Goal: Information Seeking & Learning: Learn about a topic

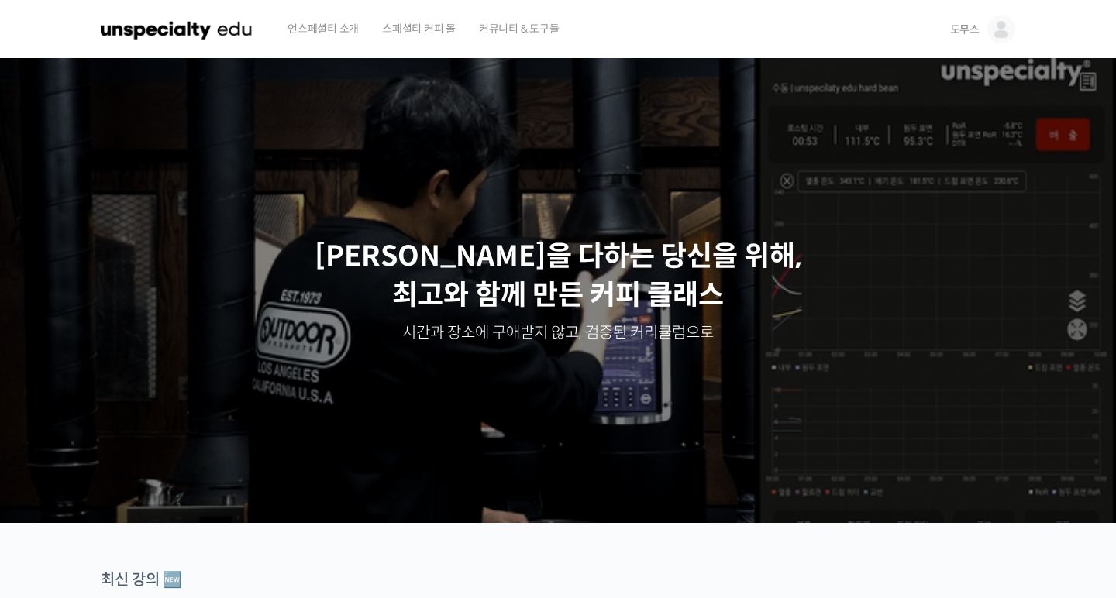
click at [1000, 34] on img at bounding box center [1001, 29] width 28 height 28
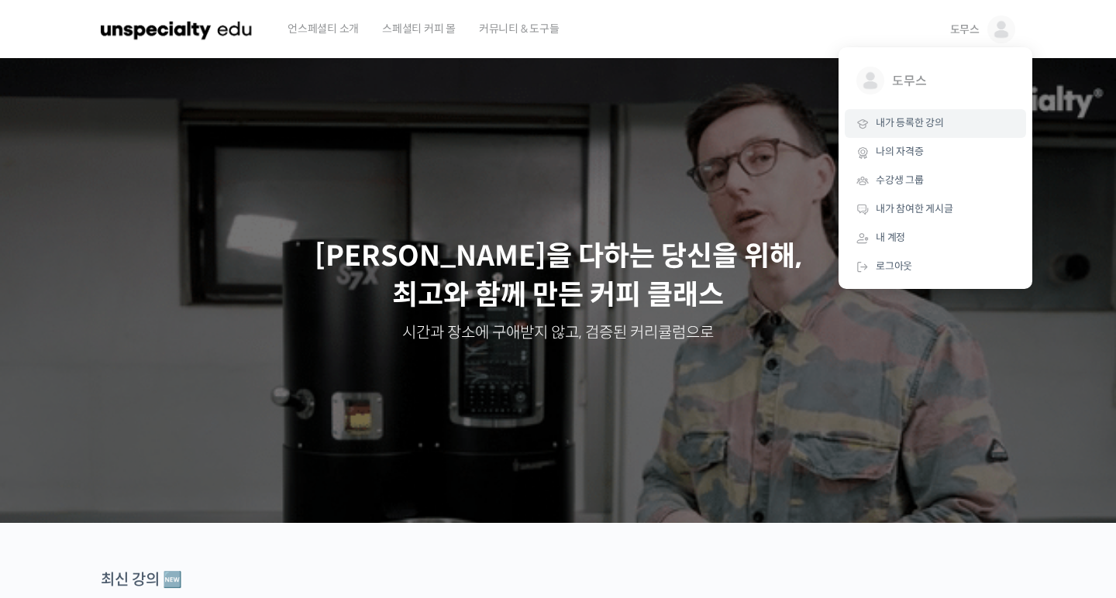
click at [920, 128] on span "내가 등록한 강의" at bounding box center [910, 122] width 68 height 13
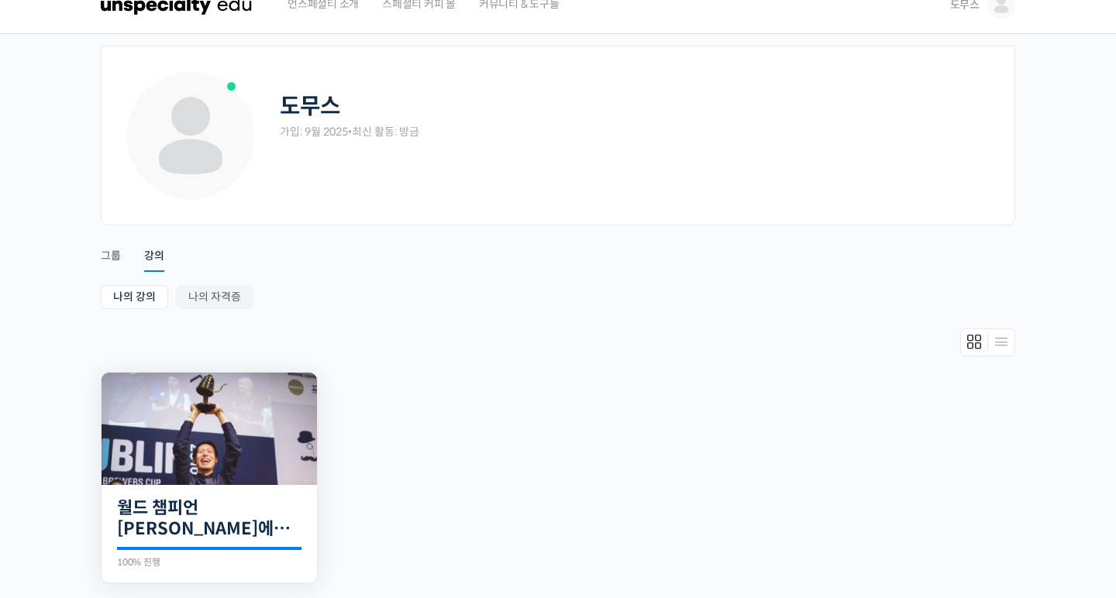
click at [250, 441] on img at bounding box center [209, 429] width 215 height 112
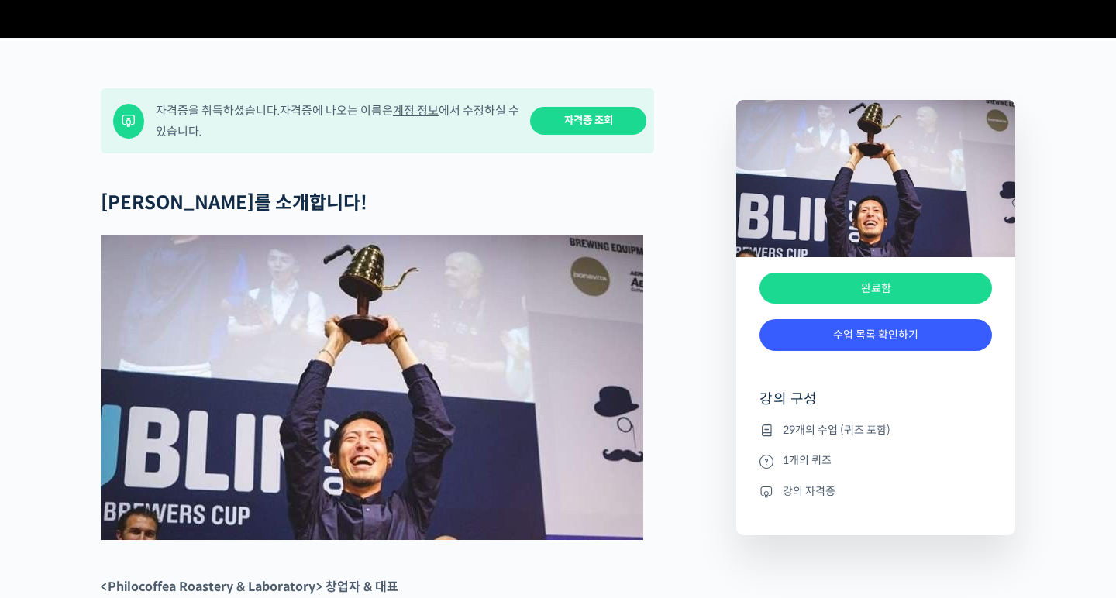
scroll to position [559, 0]
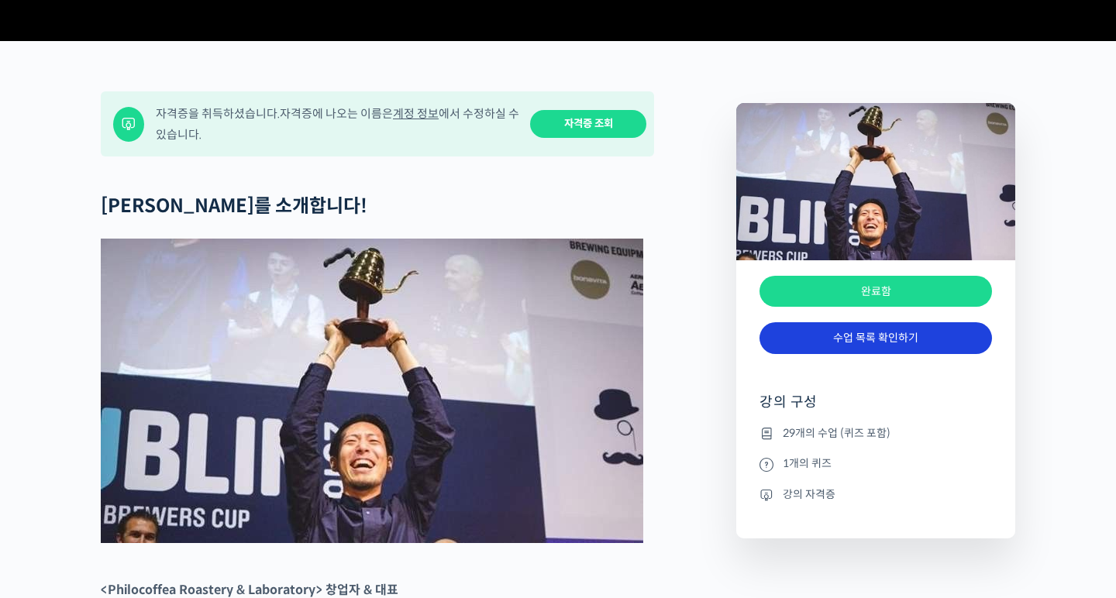
click at [804, 354] on link "수업 목록 확인하기" at bounding box center [875, 338] width 232 height 32
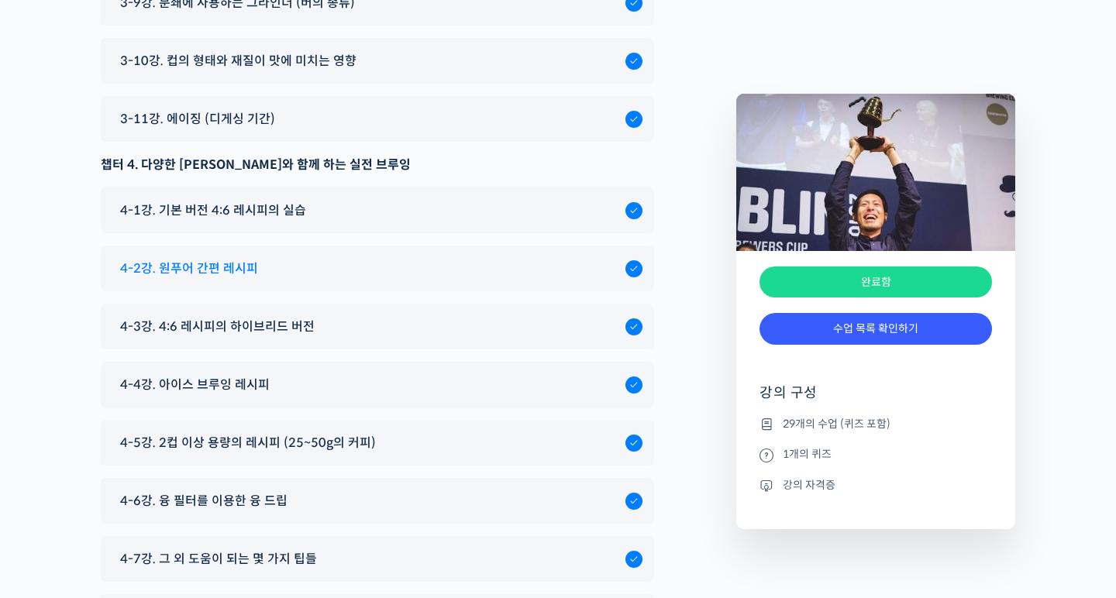
scroll to position [7816, 0]
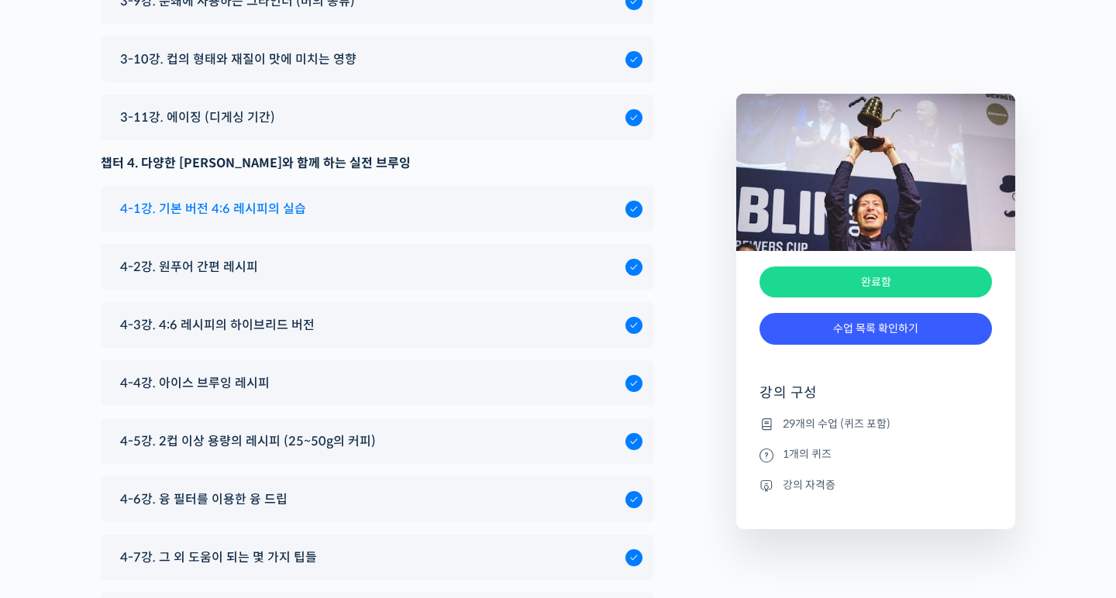
click at [325, 198] on div "4-1강. 기본 버전 4:6 레시피의 실습" at bounding box center [368, 208] width 513 height 21
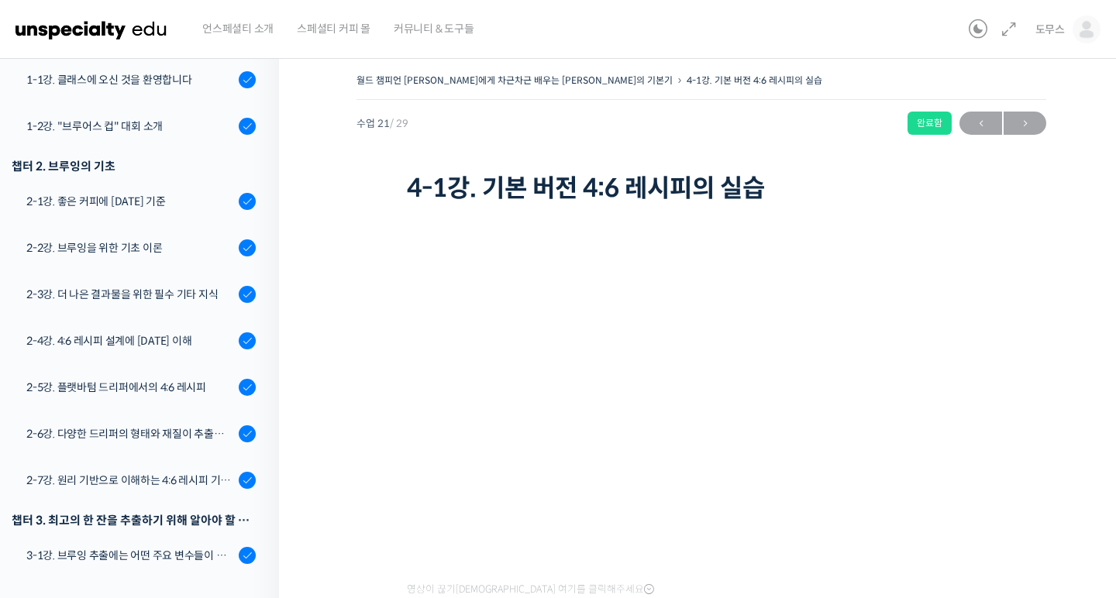
scroll to position [270, 0]
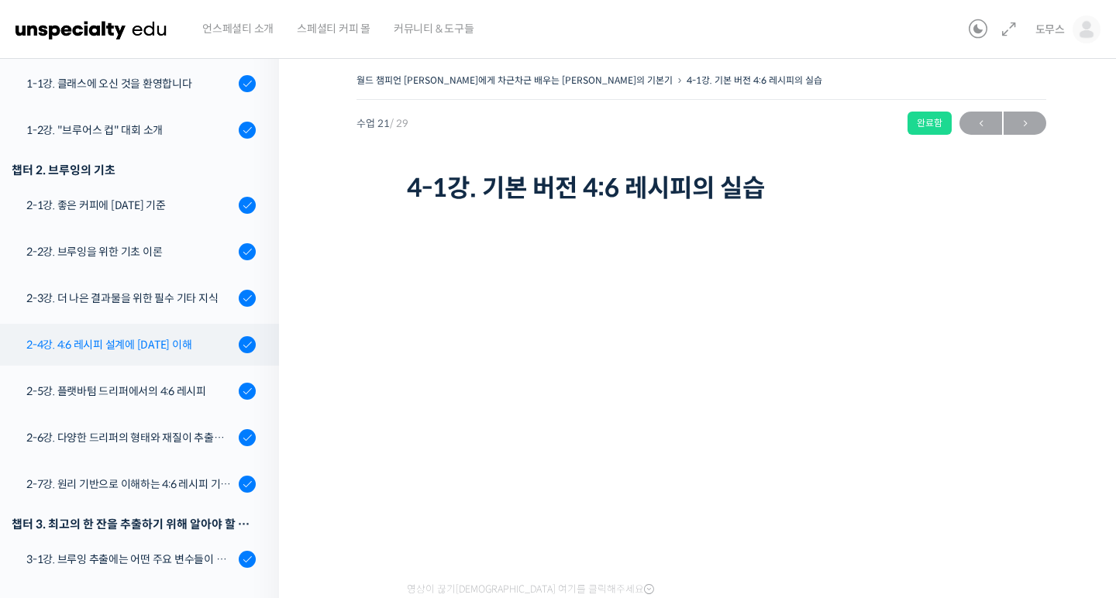
click at [143, 336] on div "2-4강. 4:6 레시피 설계에 대한 이해" at bounding box center [130, 344] width 208 height 17
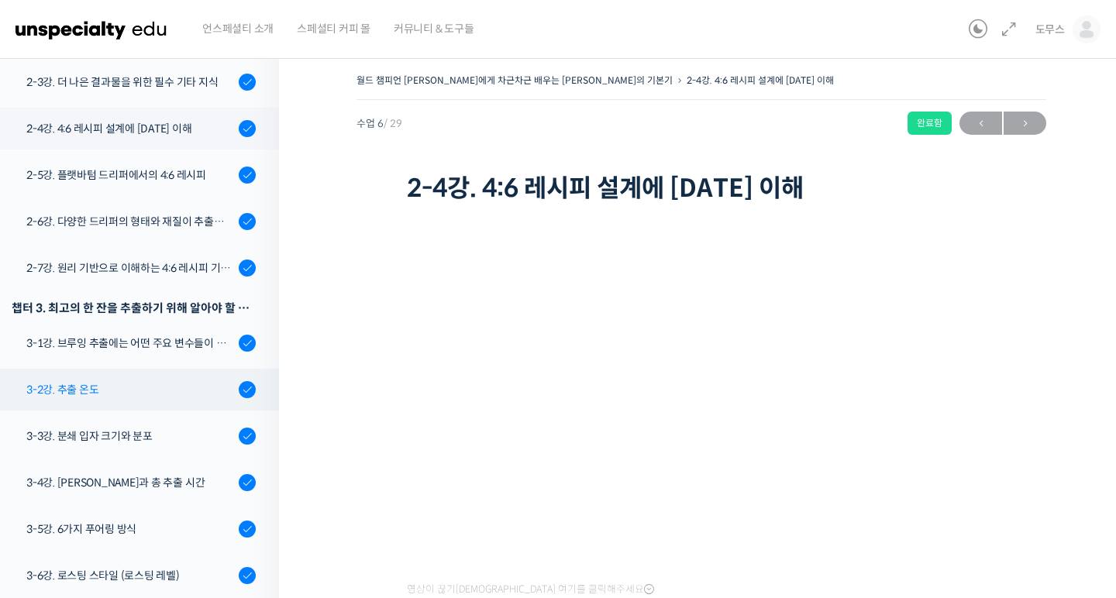
scroll to position [461, 0]
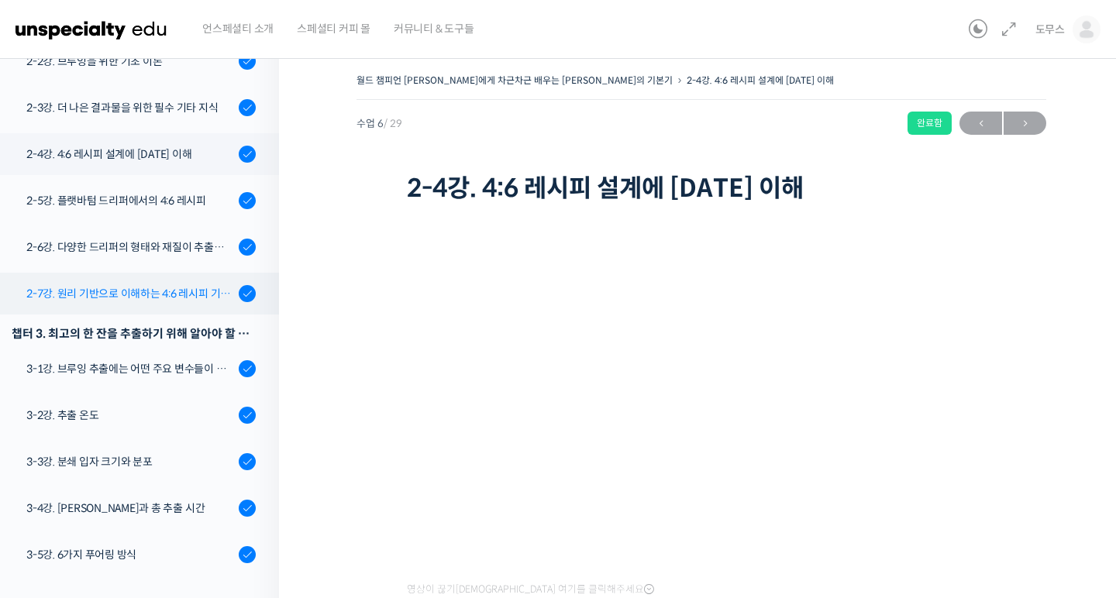
click at [176, 285] on div "2-7강. 원리 기반으로 이해하는 4:6 레시피 기본 버전" at bounding box center [130, 293] width 208 height 17
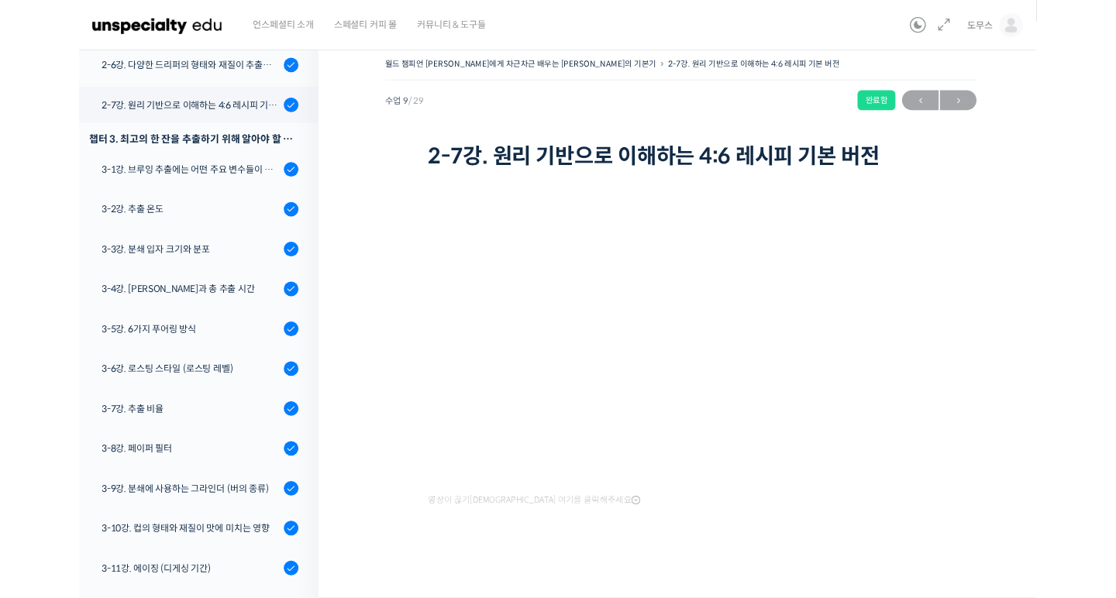
scroll to position [26, 0]
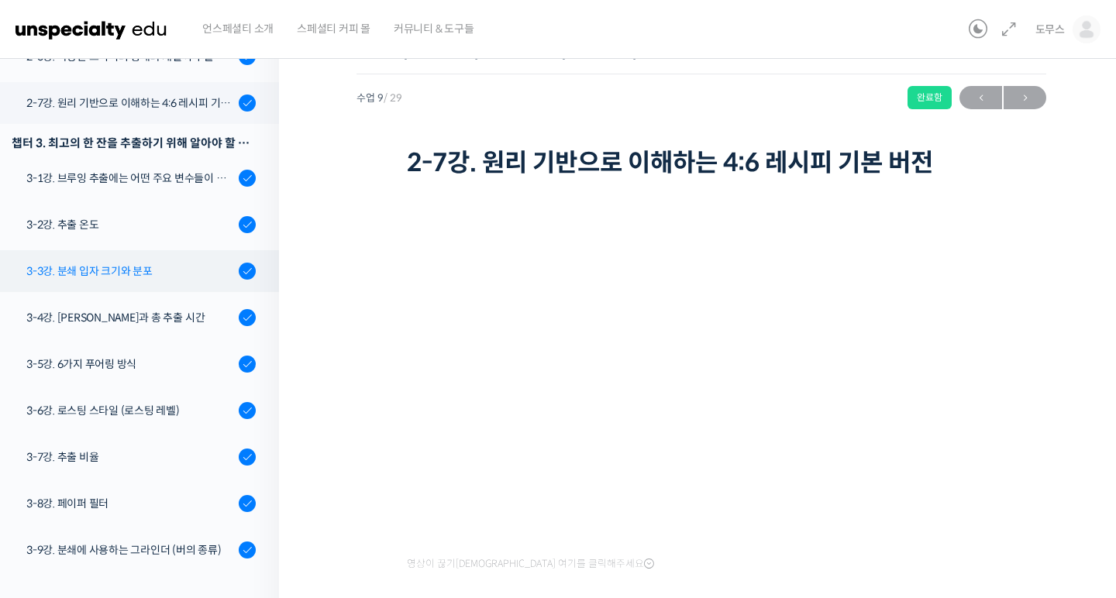
click at [196, 263] on div "3-3강. 분쇄 입자 크기와 분포" at bounding box center [130, 271] width 208 height 17
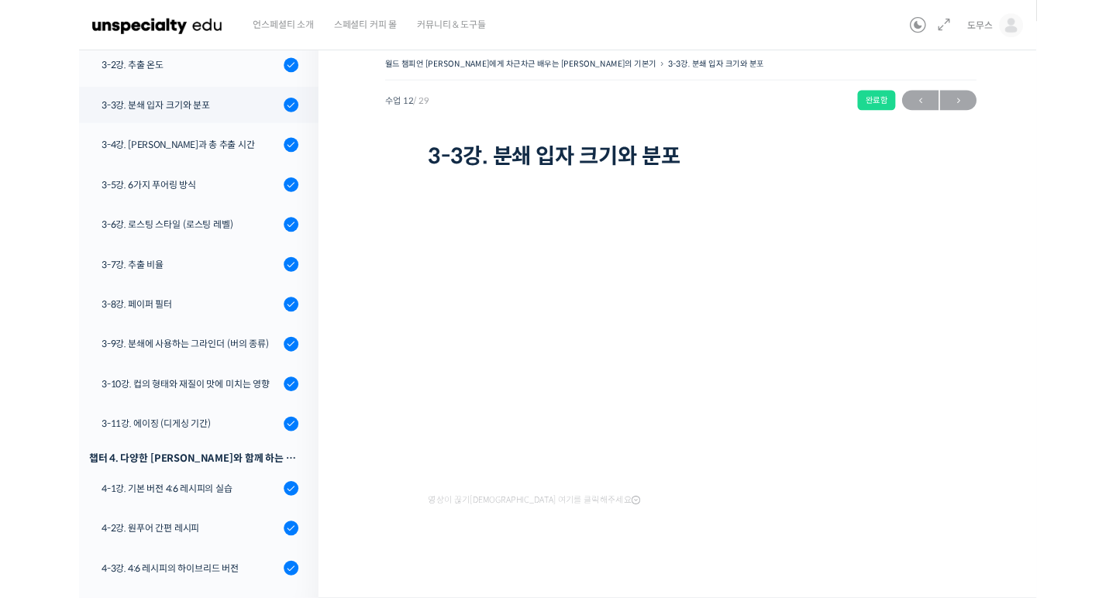
scroll to position [26, 0]
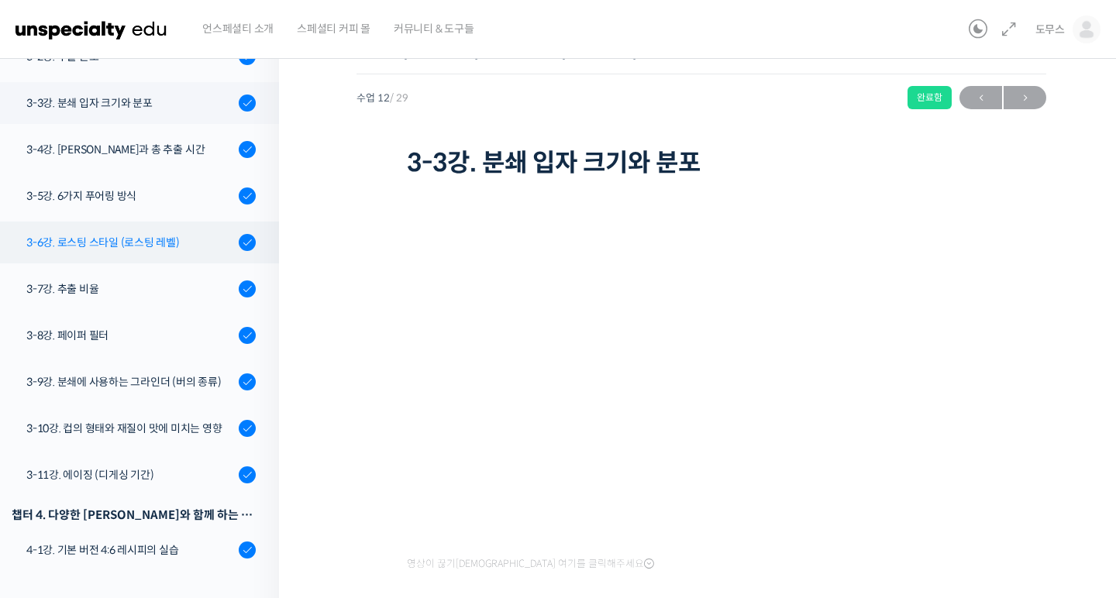
click at [147, 234] on div "3-6강. 로스팅 스타일 (로스팅 레벨)" at bounding box center [130, 242] width 208 height 17
